Goal: Check status

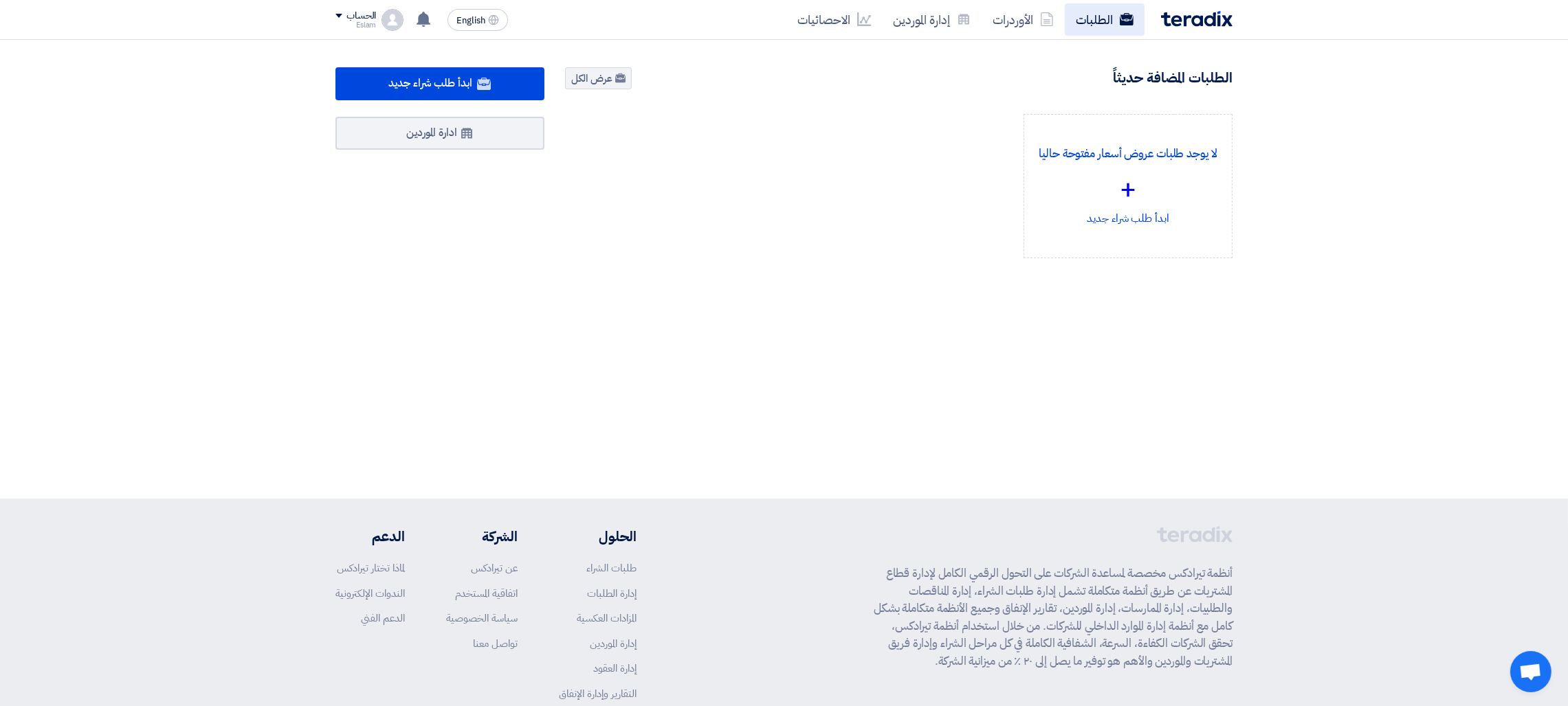
click at [1120, 17] on icon at bounding box center [1126, 19] width 14 height 14
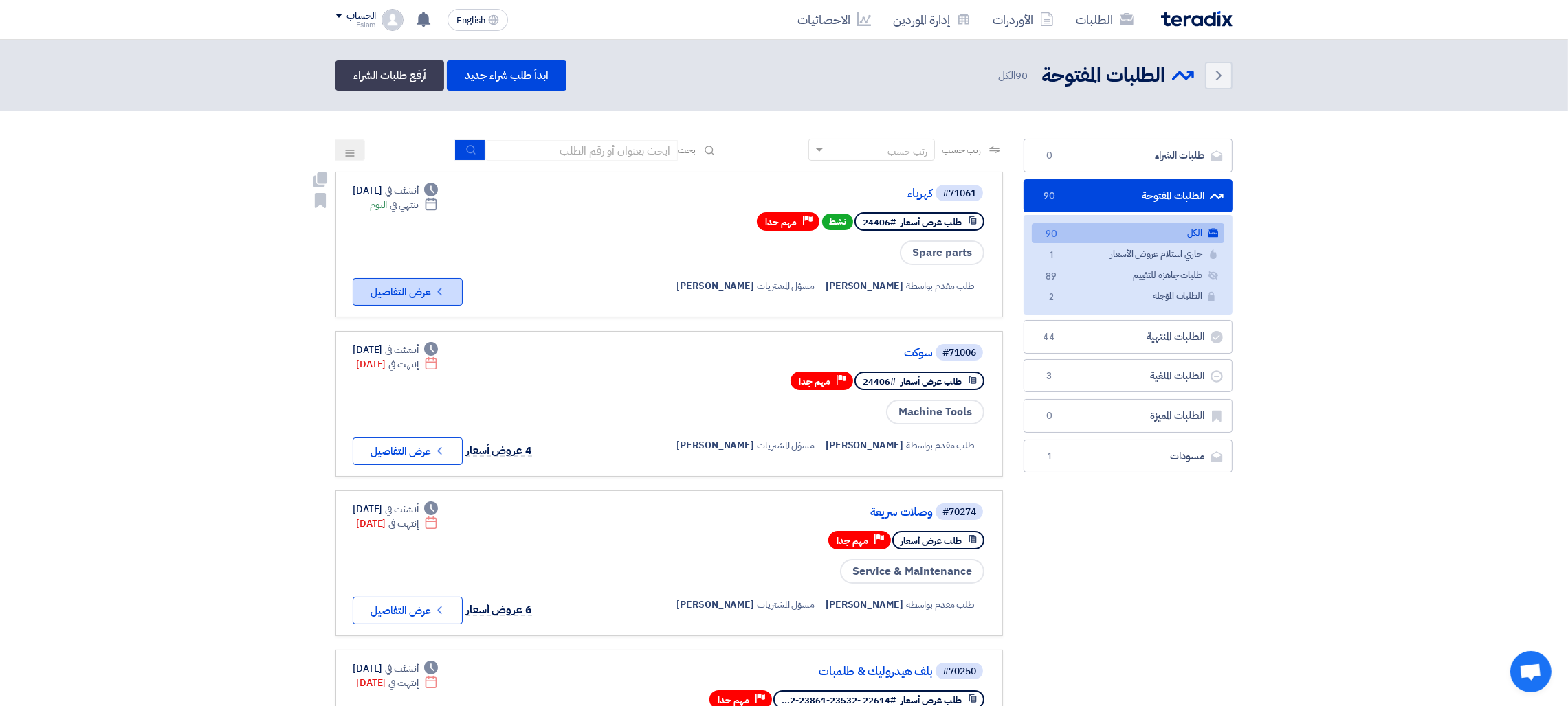
click at [416, 295] on button "Check details عرض التفاصيل" at bounding box center [407, 292] width 110 height 27
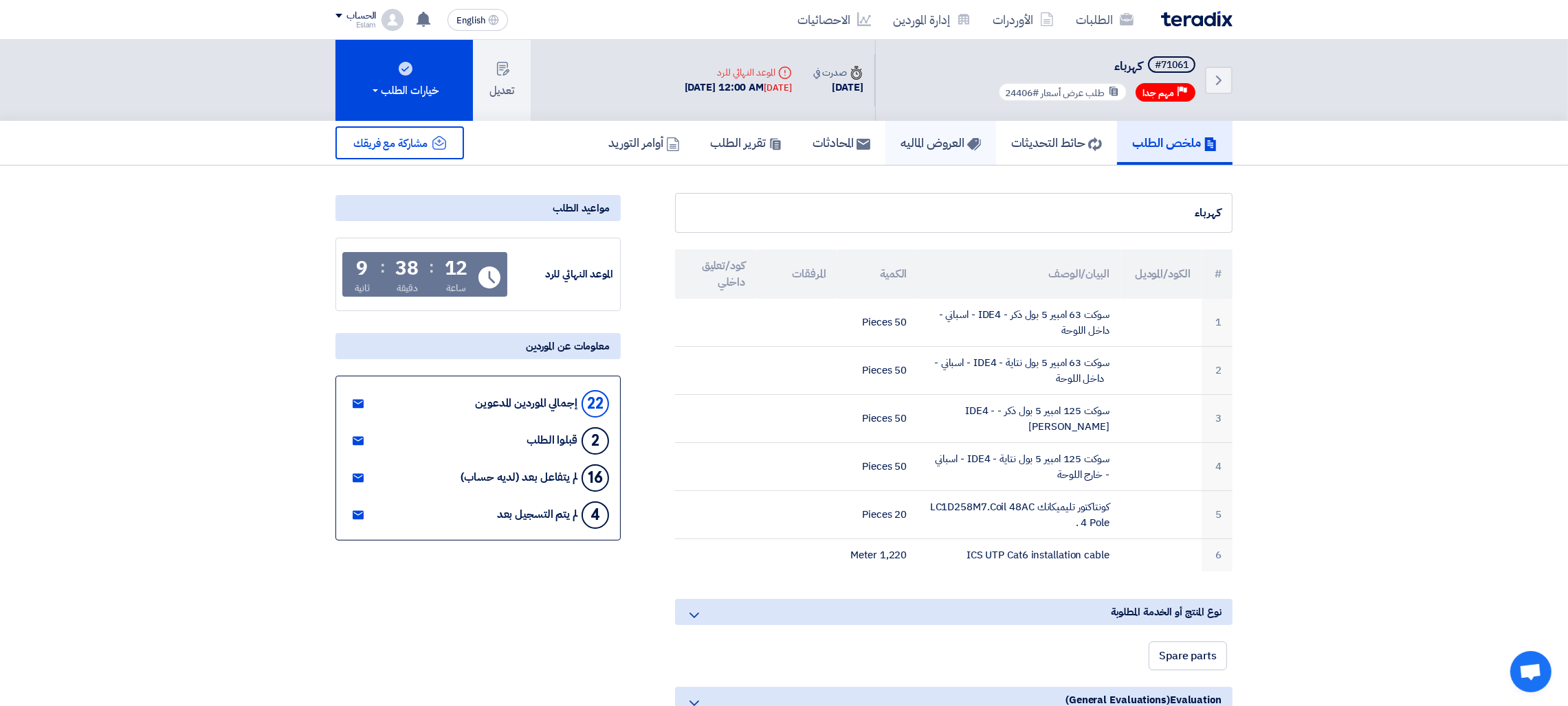
click at [909, 149] on h5 "العروض الماليه" at bounding box center [941, 142] width 80 height 16
